Goal: Task Accomplishment & Management: Manage account settings

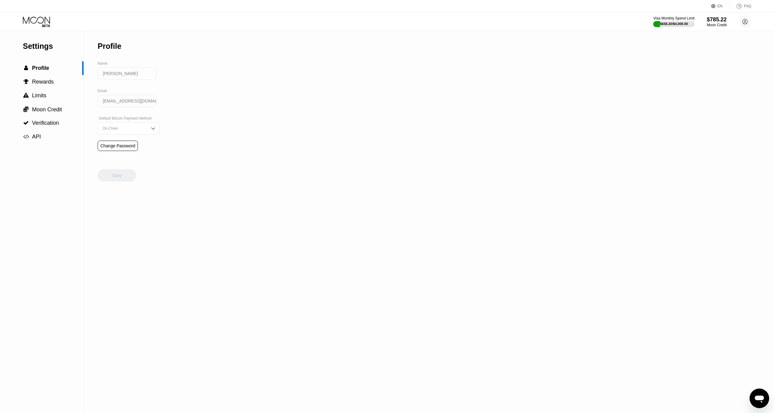
click at [28, 18] on icon at bounding box center [37, 21] width 28 height 11
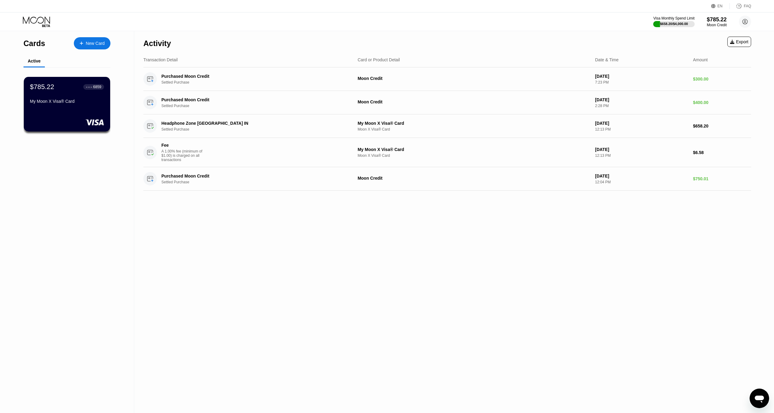
click at [29, 20] on icon at bounding box center [37, 21] width 28 height 11
click at [40, 22] on icon at bounding box center [37, 21] width 28 height 11
click at [56, 99] on div "$785.22 ● ● ● ● 6859 My Moon X Visa® Card" at bounding box center [67, 95] width 75 height 24
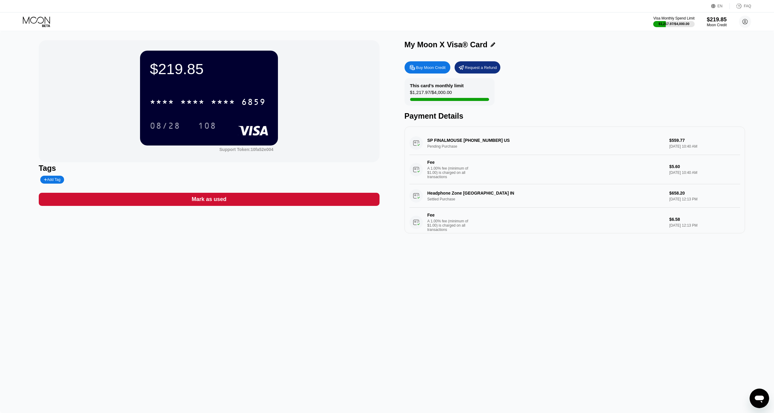
click at [465, 141] on div "SP FINALMOUSE +19493571692 US Pending Purchase $559.77 Sep 23, 2025 10:40 AM Fe…" at bounding box center [575, 158] width 331 height 53
click at [711, 20] on div "$219.85" at bounding box center [717, 19] width 20 height 6
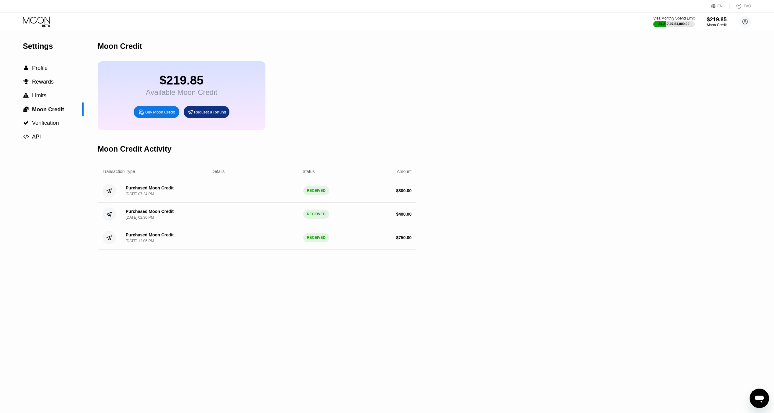
click at [42, 20] on icon at bounding box center [37, 21] width 28 height 11
